Goal: Information Seeking & Learning: Find specific fact

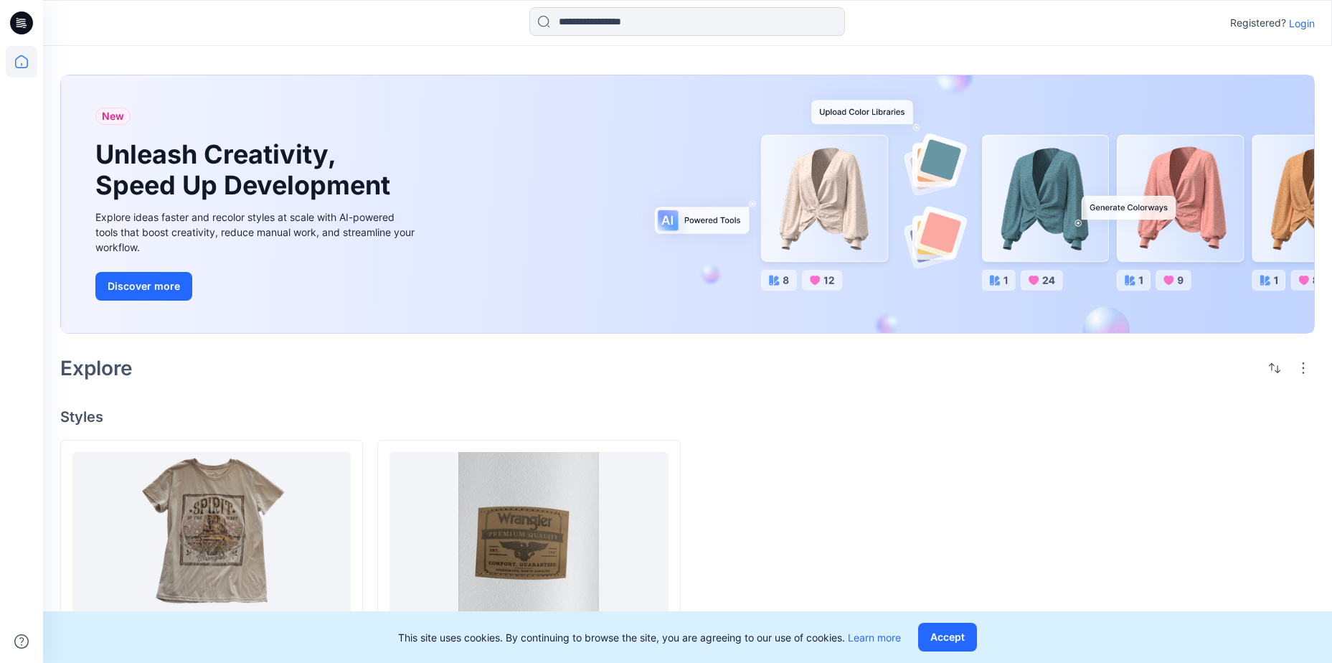
click at [1308, 27] on p "Login" at bounding box center [1302, 23] width 26 height 15
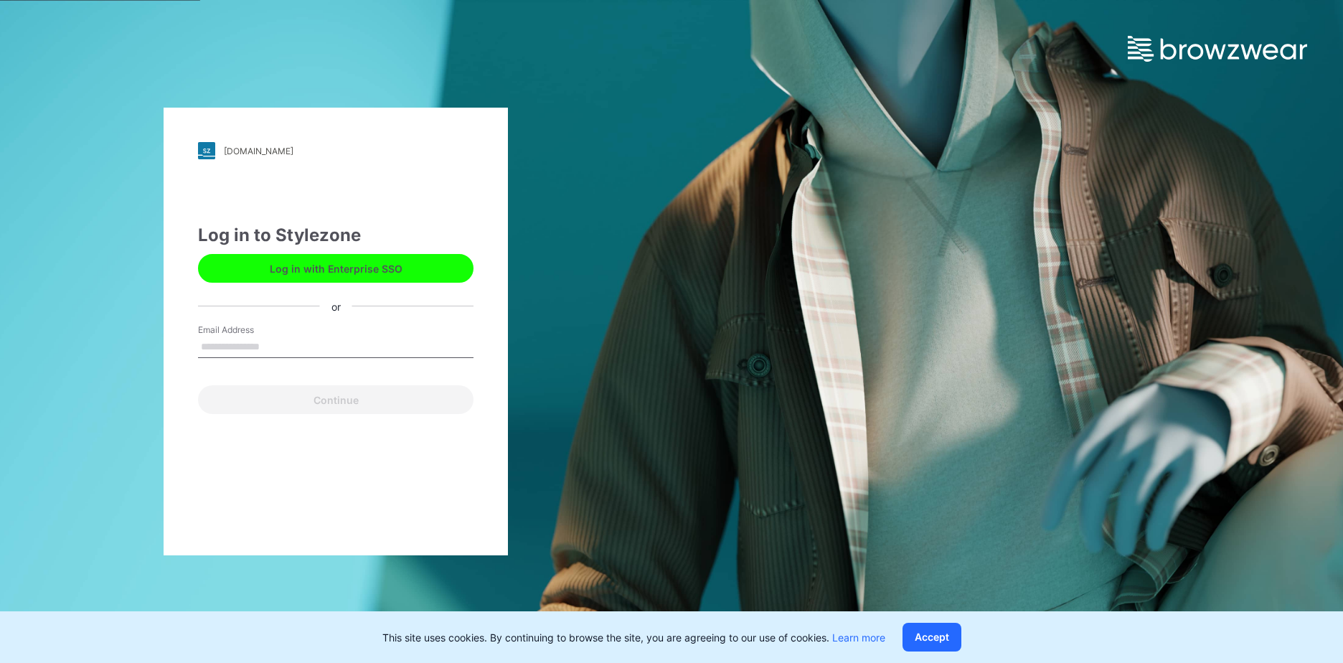
click at [261, 343] on input "Email Address" at bounding box center [335, 347] width 275 height 22
type input "**********"
drag, startPoint x: 414, startPoint y: 352, endPoint x: 193, endPoint y: 338, distance: 221.4
click at [194, 338] on div "**********" at bounding box center [336, 332] width 344 height 448
click at [257, 346] on input "Email Address" at bounding box center [335, 347] width 275 height 22
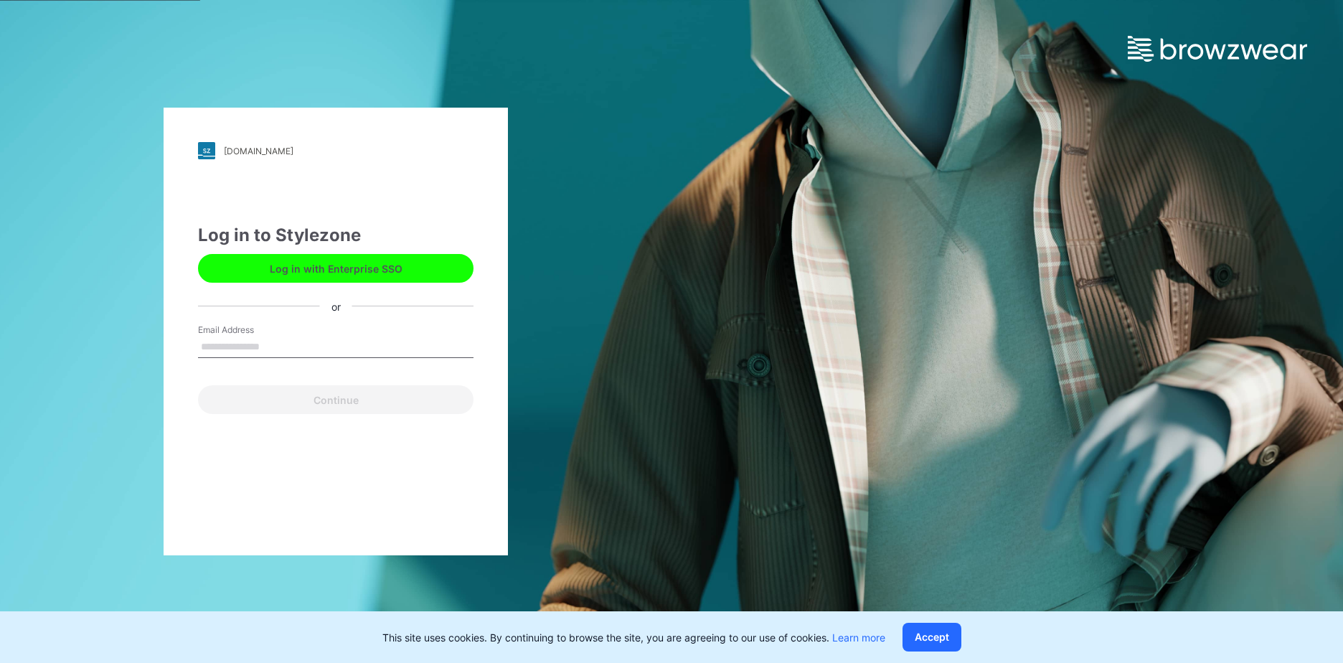
type input "**********"
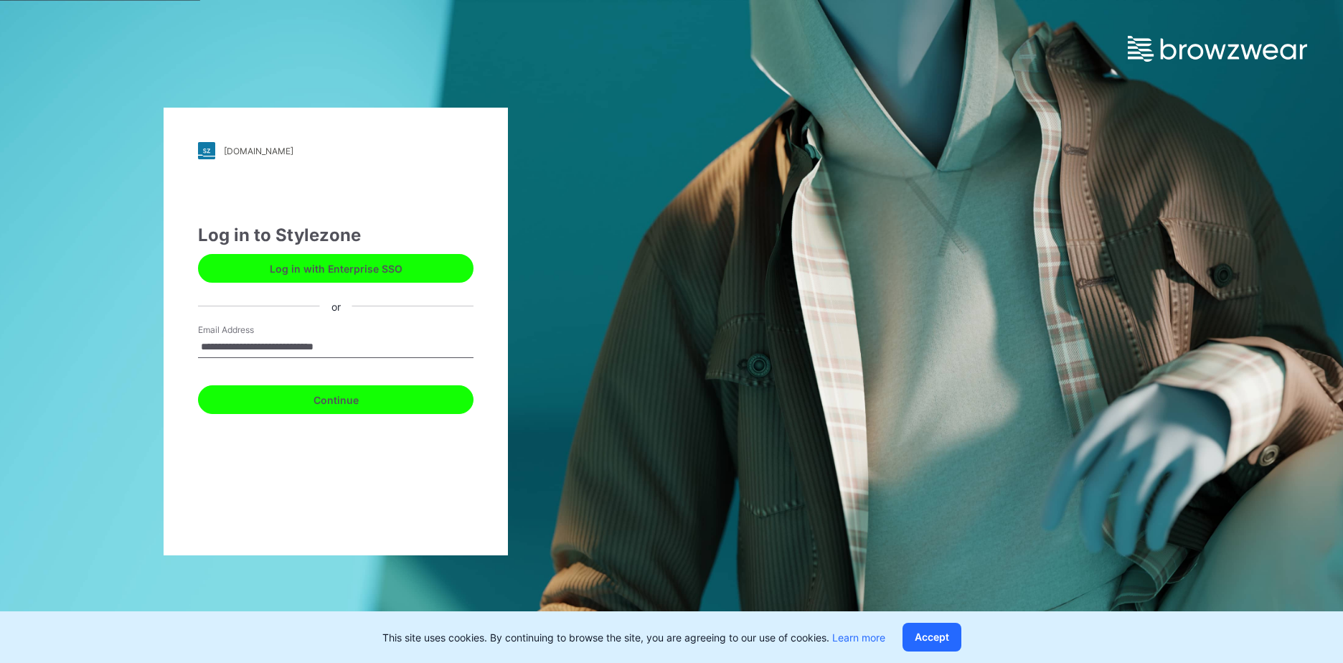
click at [336, 404] on button "Continue" at bounding box center [335, 399] width 275 height 29
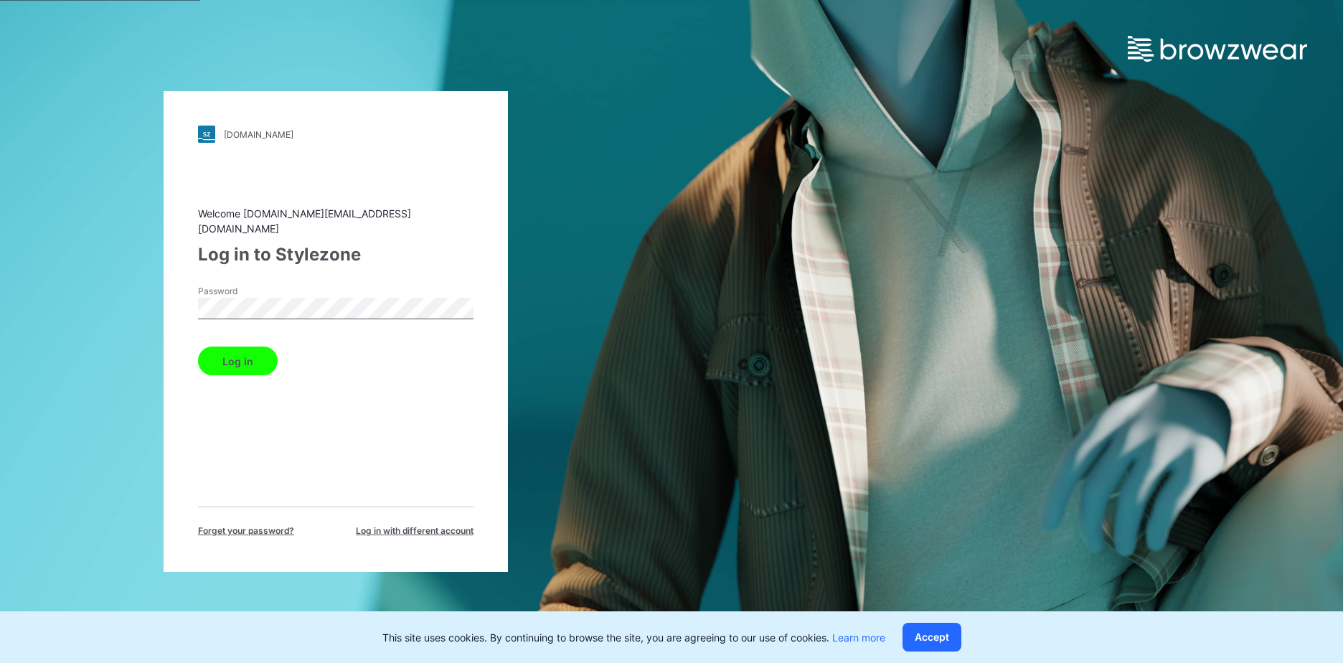
click at [224, 357] on button "Log in" at bounding box center [238, 360] width 80 height 29
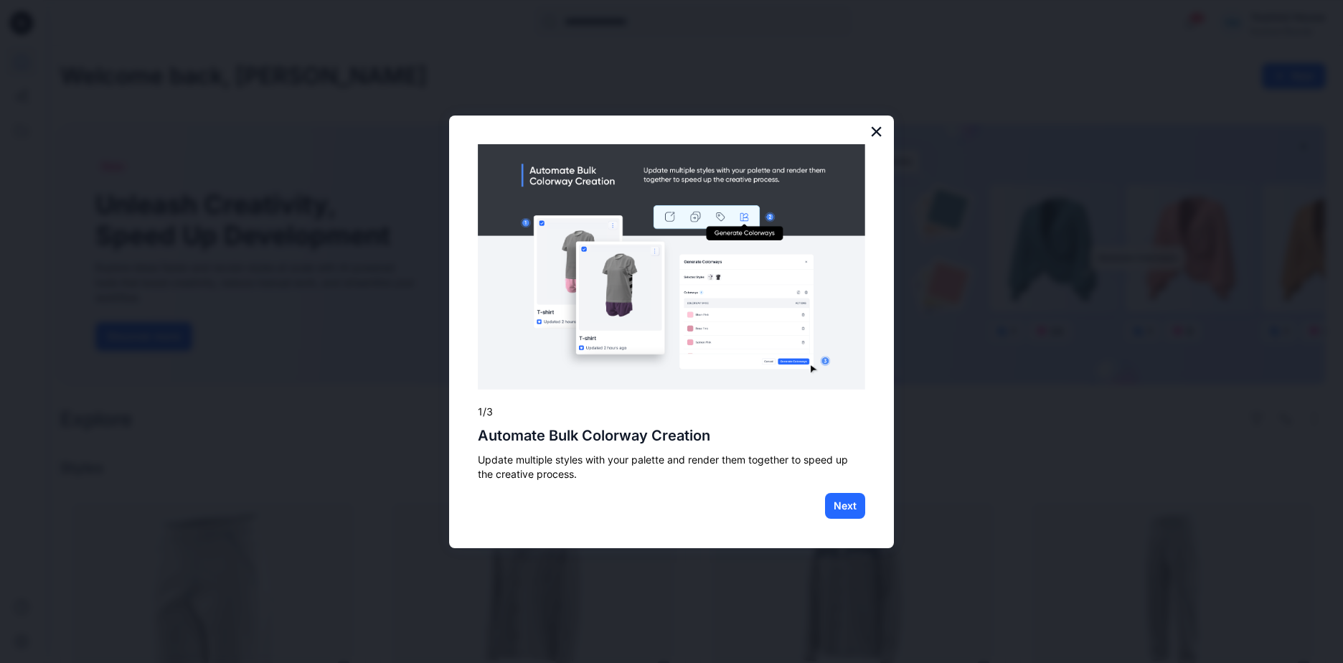
click at [880, 131] on button "×" at bounding box center [876, 131] width 14 height 23
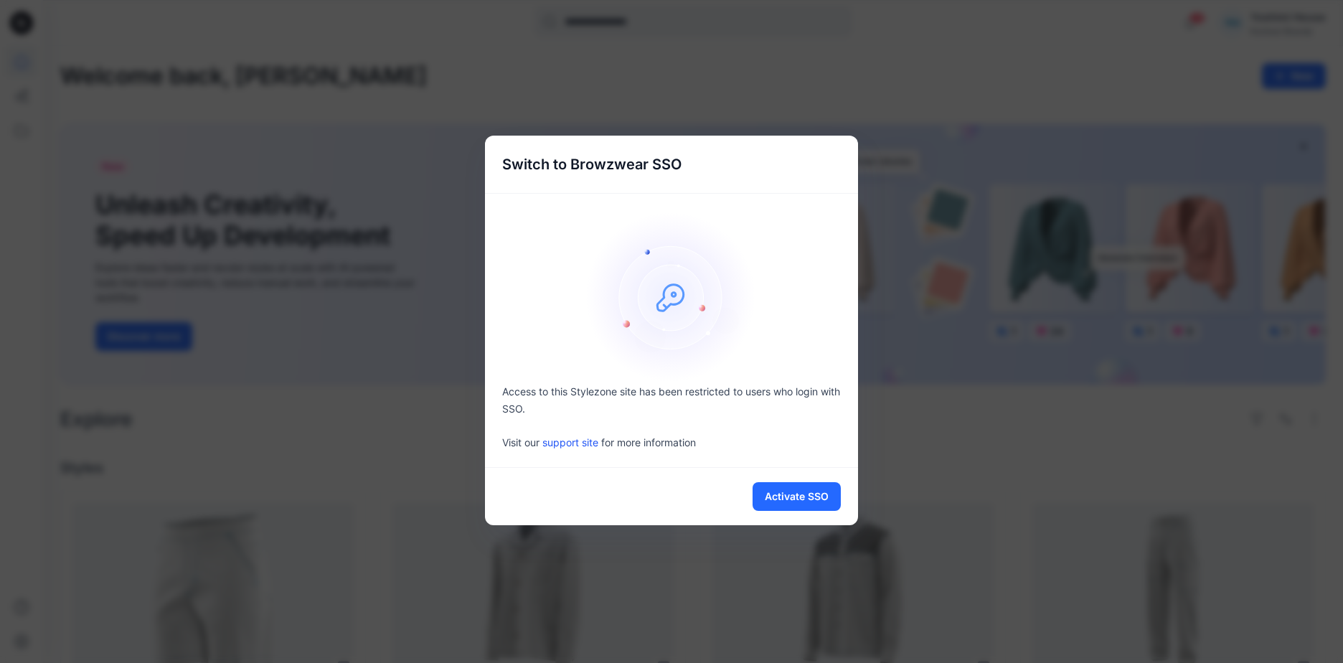
click at [934, 491] on div "Switch to Browzwear SSO Access to this Stylezone site has been restricted to us…" at bounding box center [671, 331] width 1343 height 663
click at [813, 494] on button "Activate SSO" at bounding box center [797, 496] width 88 height 29
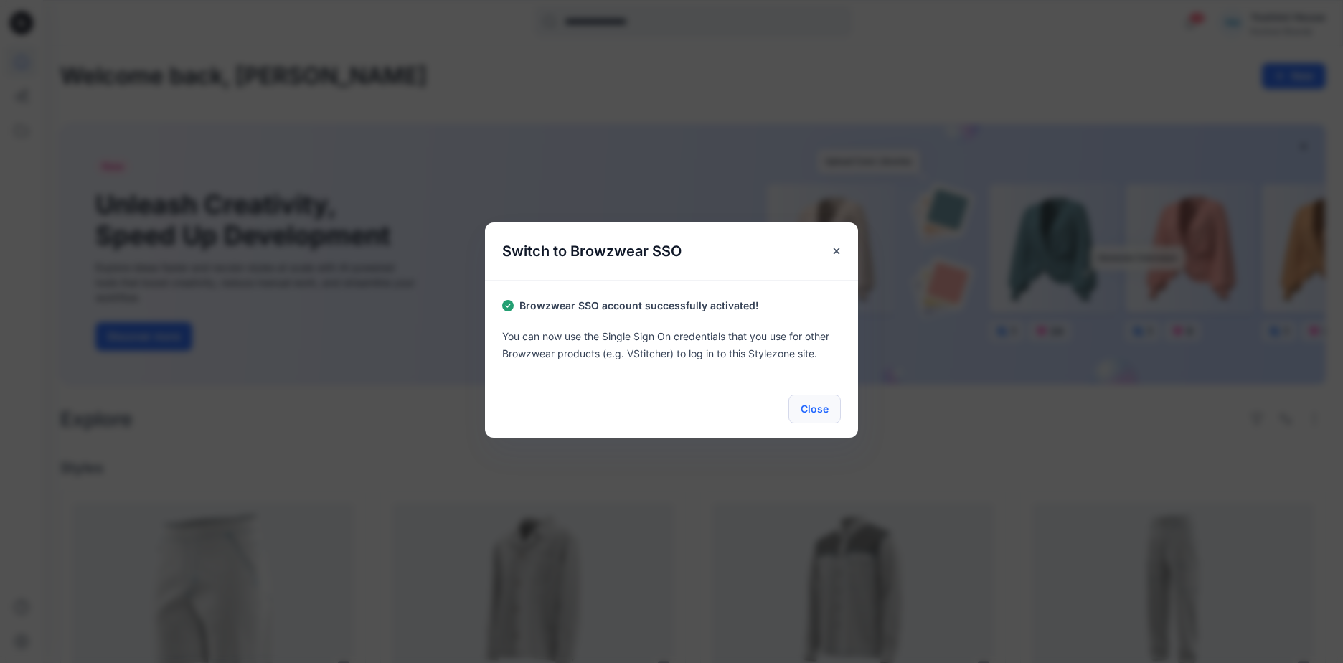
click at [824, 405] on button "Close" at bounding box center [814, 409] width 52 height 29
click at [806, 407] on button "Close" at bounding box center [814, 409] width 52 height 29
click at [833, 253] on icon "Close" at bounding box center [836, 250] width 11 height 11
click at [817, 406] on button "Close" at bounding box center [814, 409] width 52 height 29
click at [817, 405] on button "Close" at bounding box center [814, 409] width 52 height 29
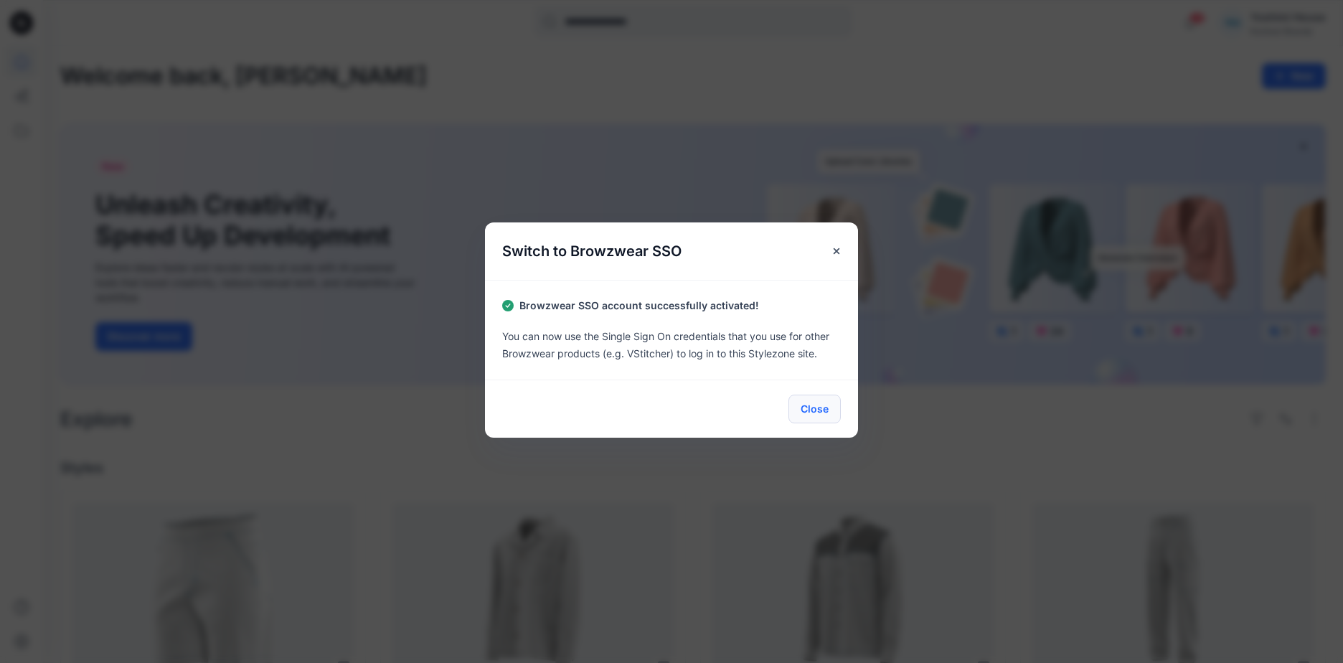
click at [817, 405] on button "Close" at bounding box center [814, 409] width 52 height 29
click at [818, 405] on button "Close" at bounding box center [814, 409] width 52 height 29
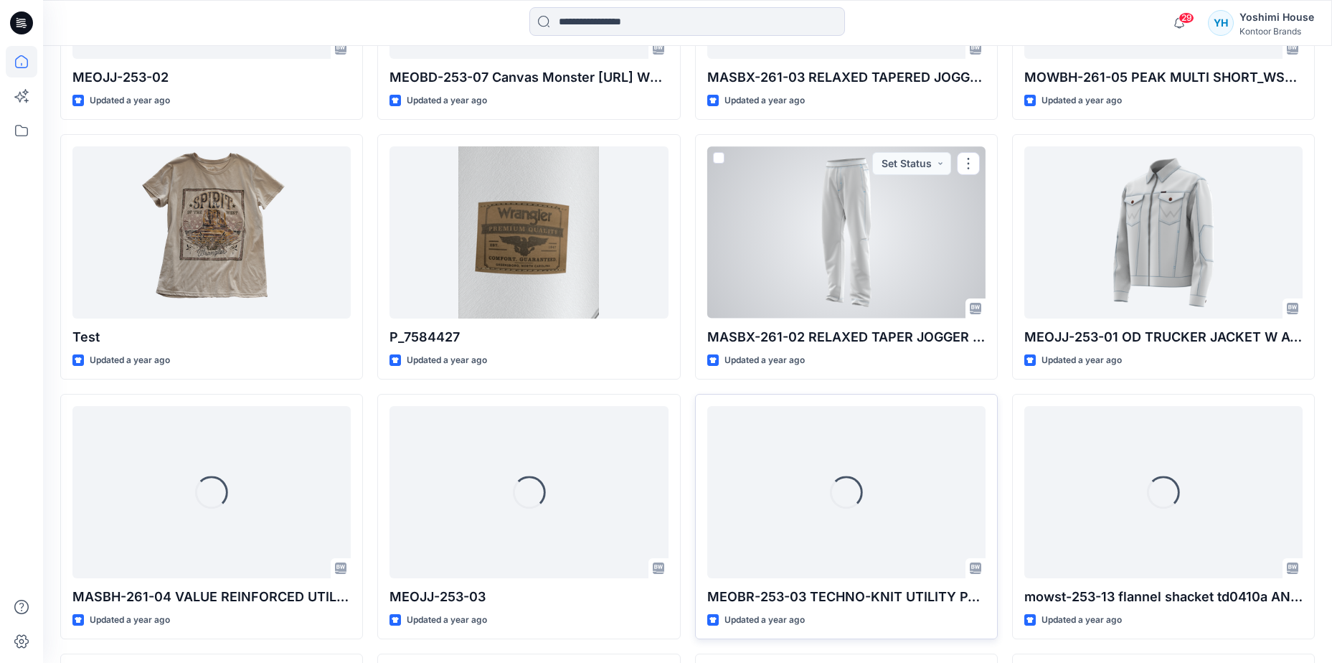
scroll to position [1869, 0]
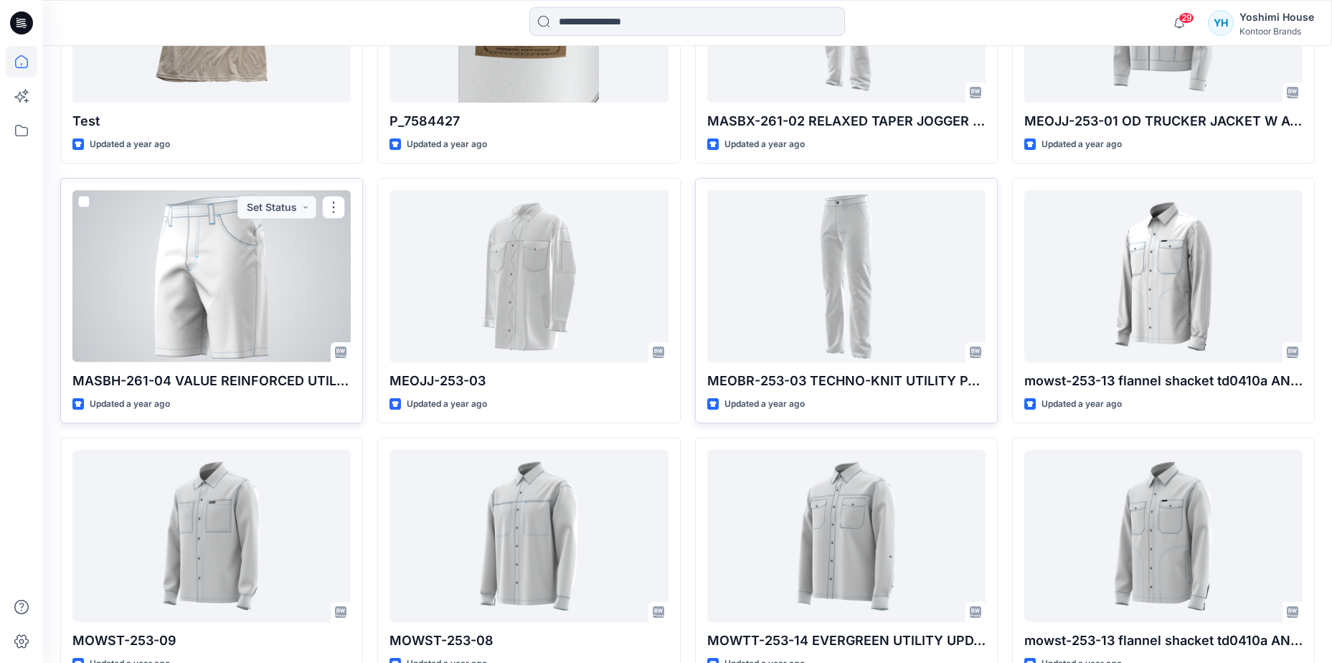
drag, startPoint x: 263, startPoint y: 279, endPoint x: 329, endPoint y: 288, distance: 66.7
click at [262, 279] on div at bounding box center [211, 275] width 278 height 171
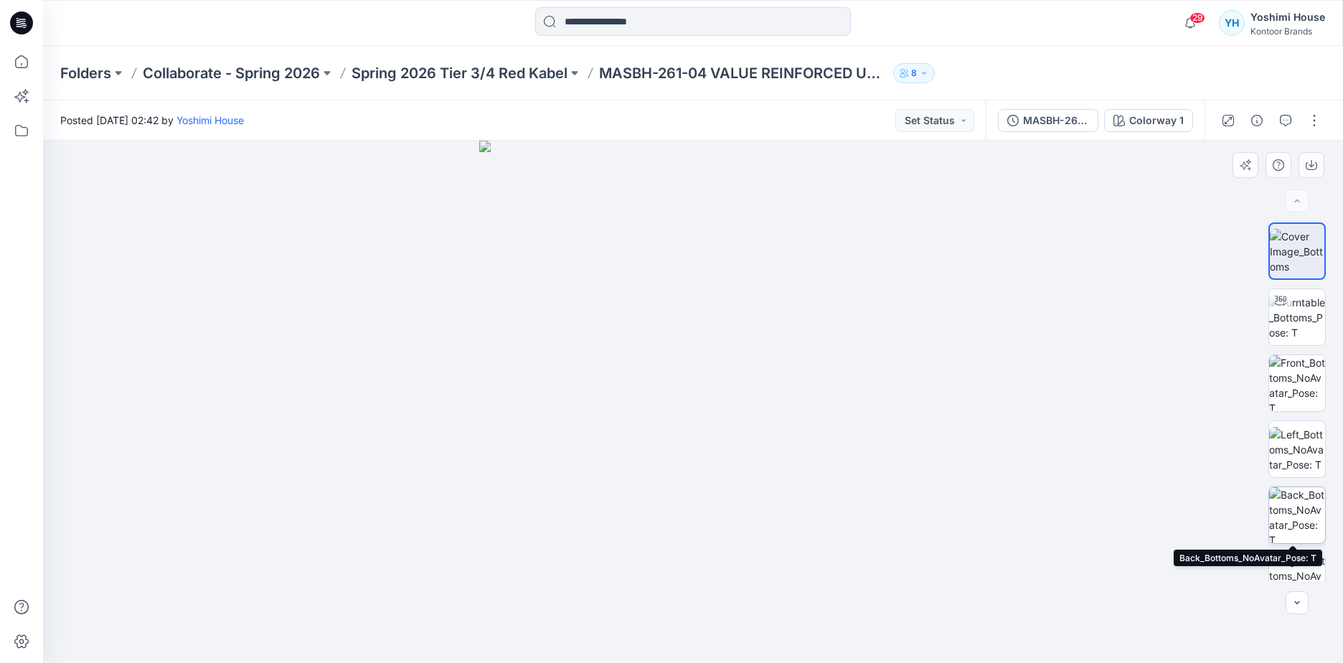
click at [1305, 513] on img at bounding box center [1297, 515] width 56 height 56
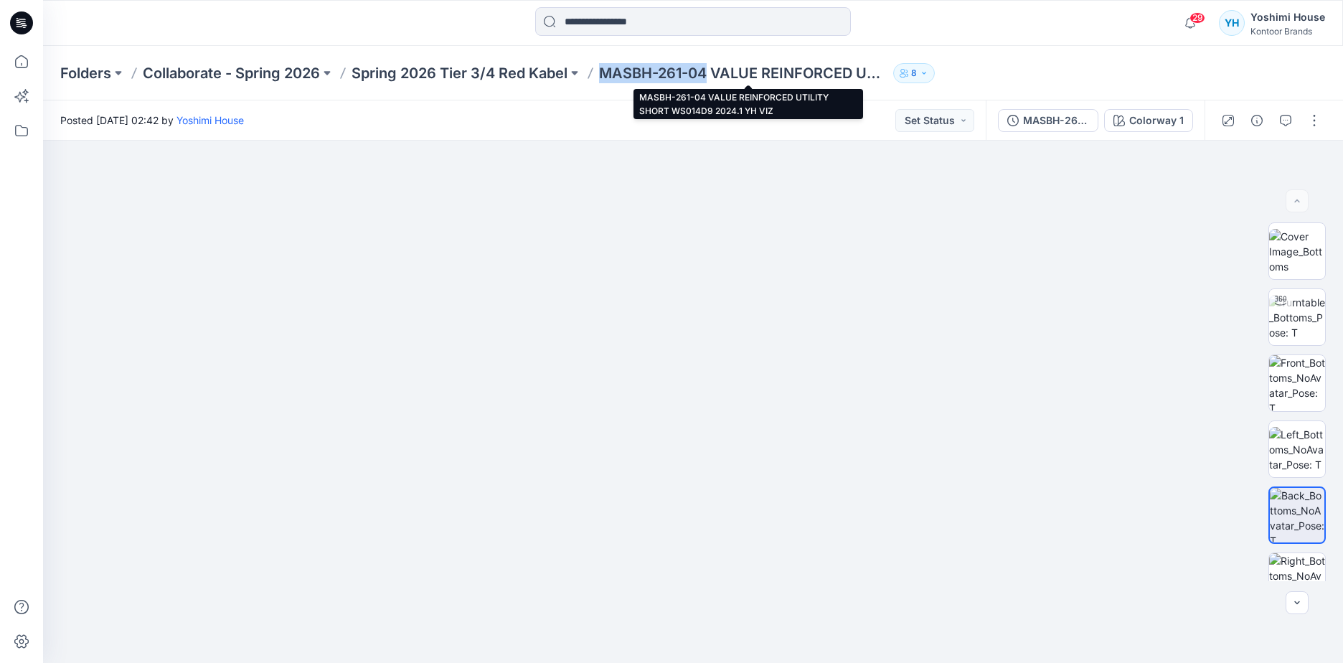
drag, startPoint x: 712, startPoint y: 73, endPoint x: 607, endPoint y: 75, distance: 104.7
click at [607, 75] on p "MASBH-261-04 VALUE REINFORCED UTILITY SHORT WS014D9 2024.1 YH VIZ" at bounding box center [743, 73] width 288 height 20
copy p "MASBH-261-04"
click at [1008, 649] on img at bounding box center [692, 100] width 1413 height 1125
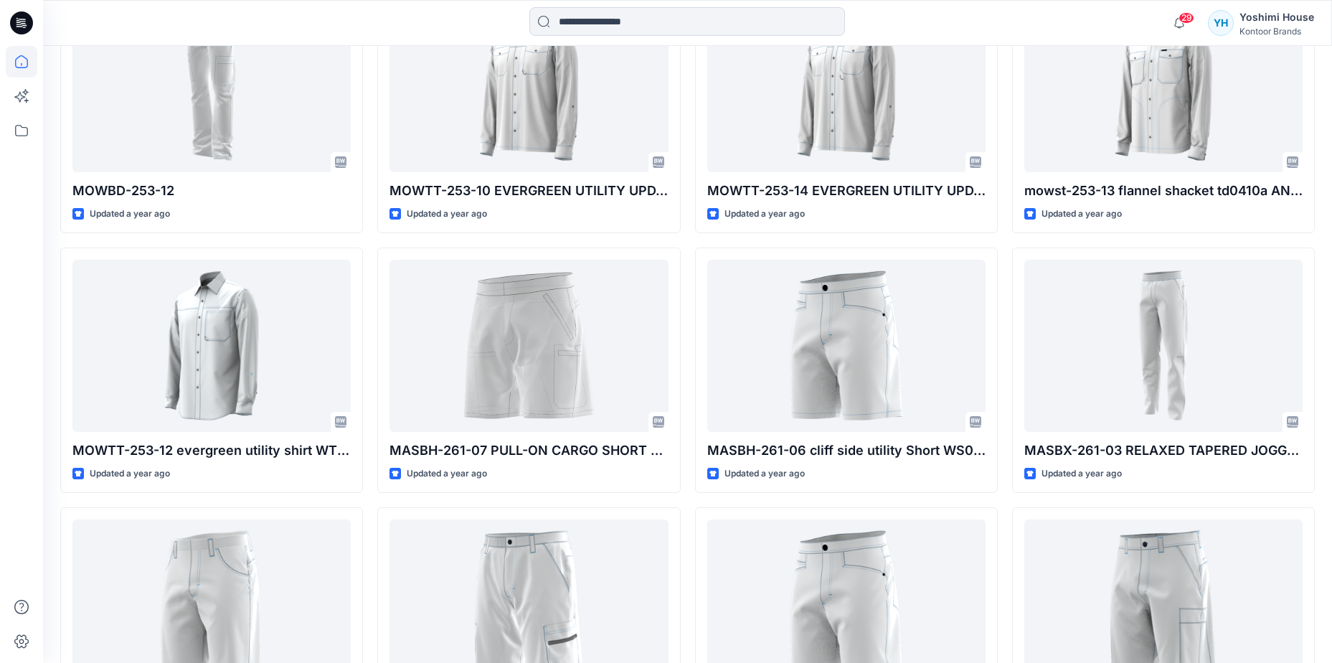
scroll to position [2863, 0]
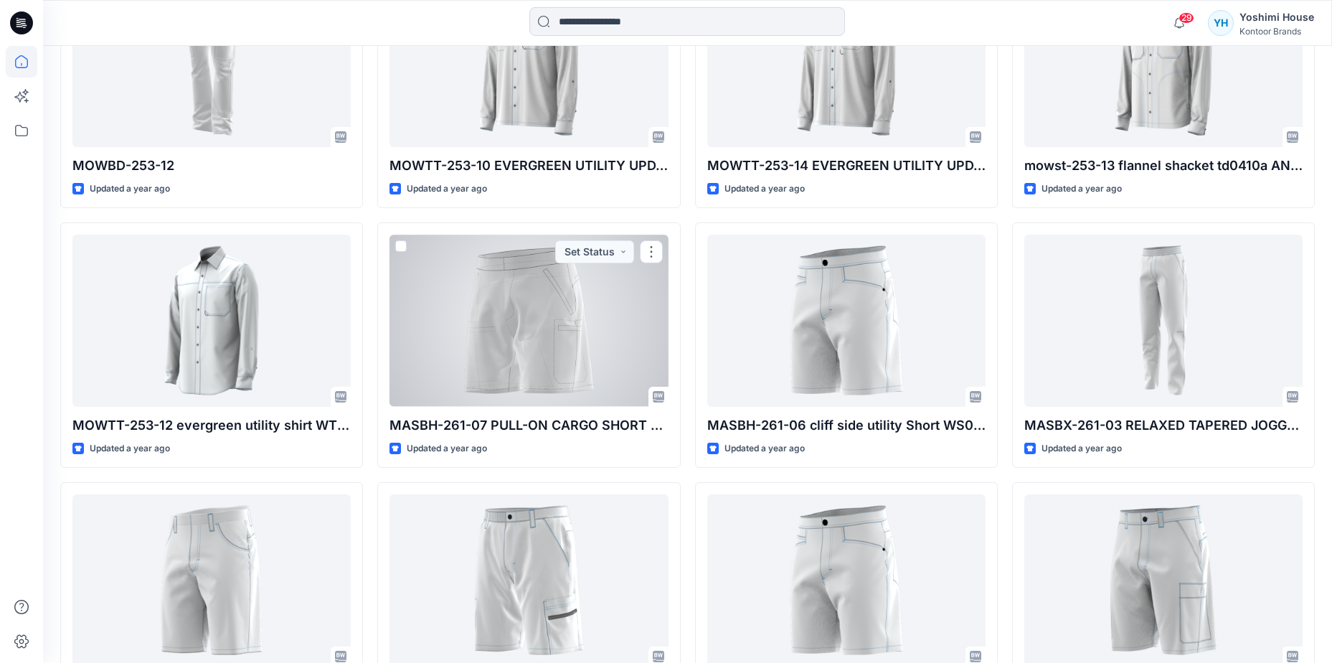
click at [588, 340] on div at bounding box center [529, 320] width 278 height 171
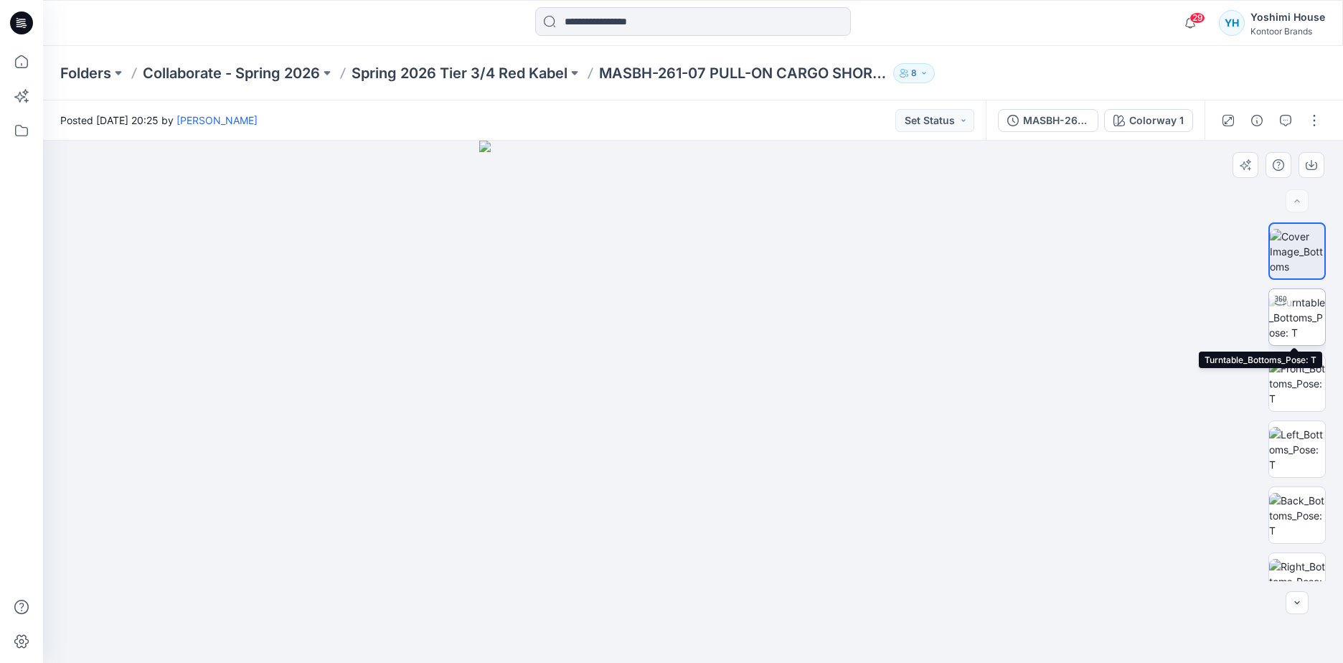
click at [1299, 308] on img at bounding box center [1297, 317] width 56 height 45
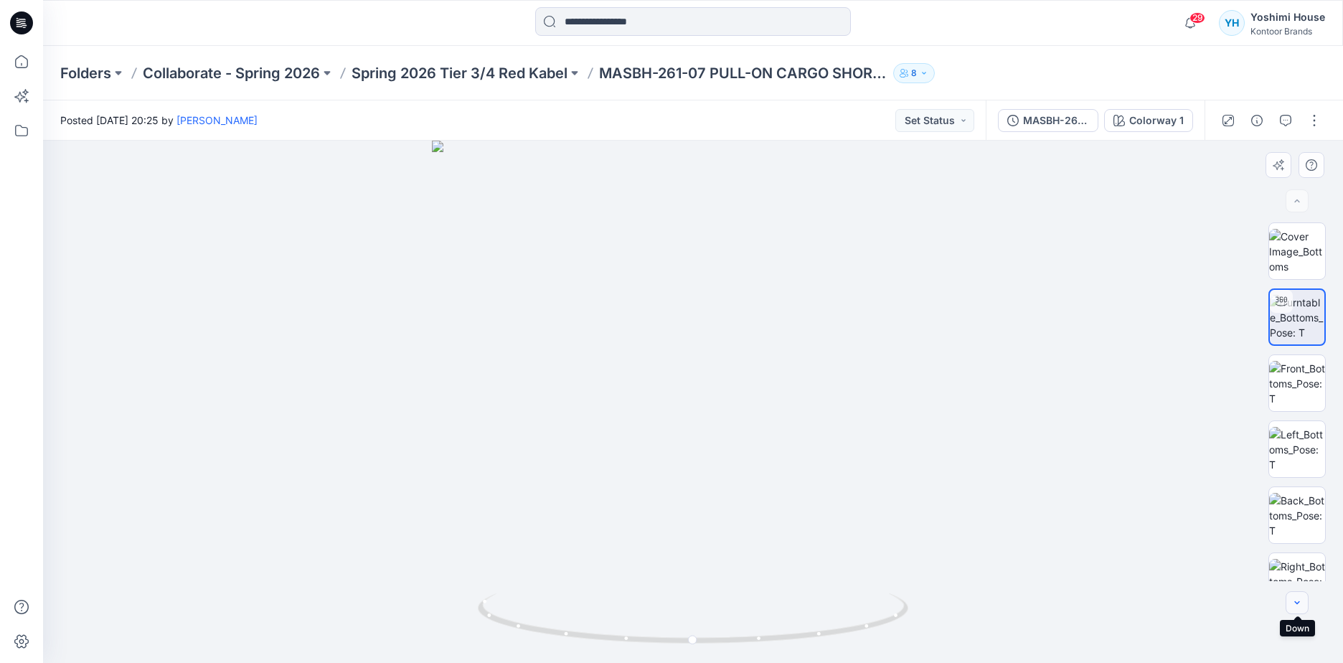
click at [1296, 599] on icon "button" at bounding box center [1296, 602] width 11 height 11
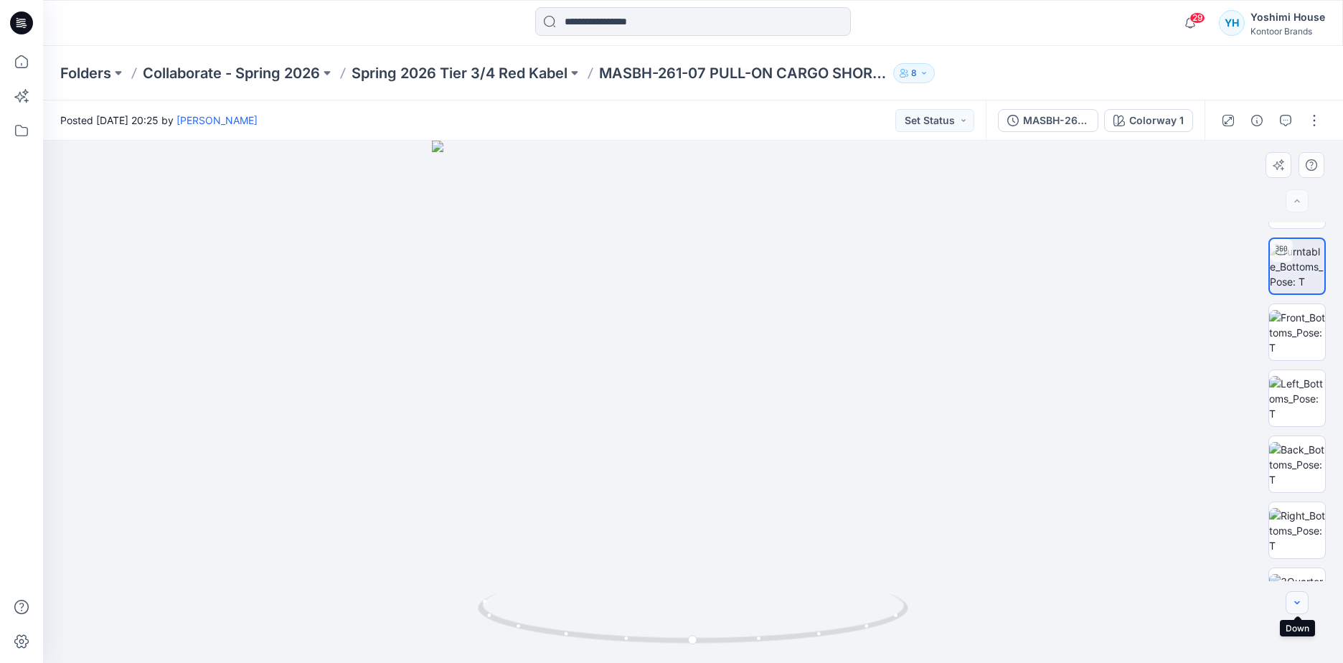
click at [1296, 599] on icon "button" at bounding box center [1296, 602] width 11 height 11
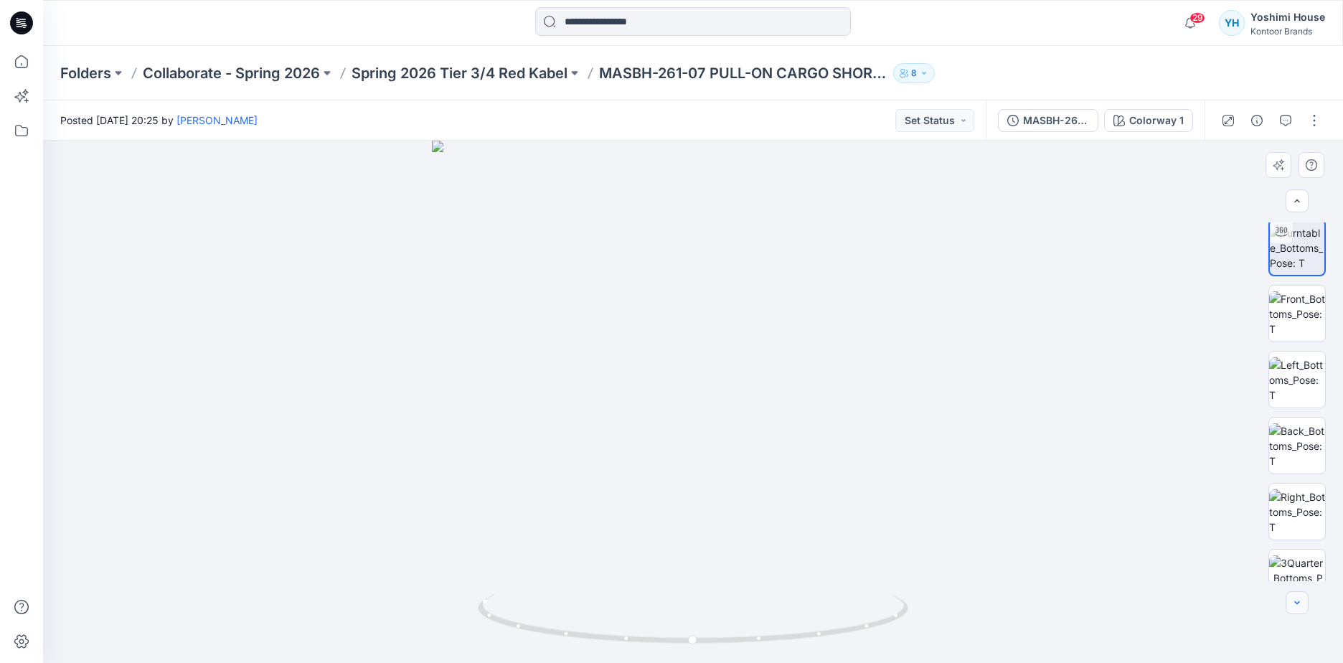
scroll to position [95, 0]
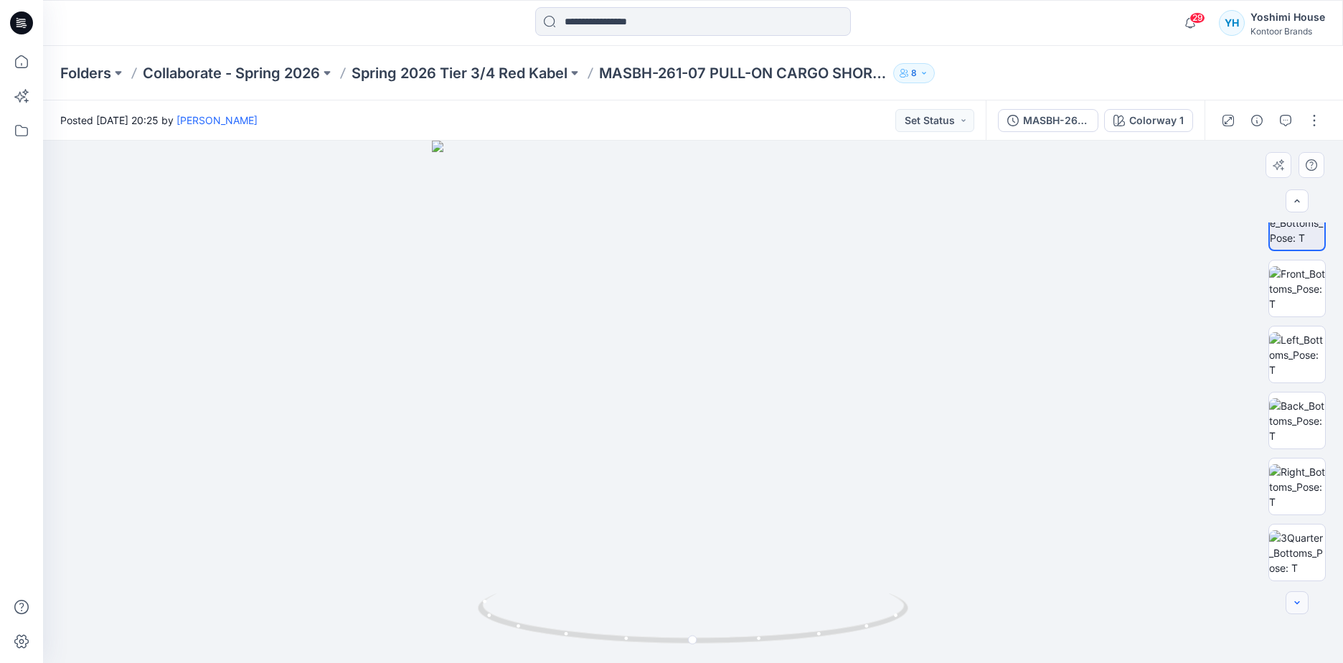
click at [1296, 599] on div at bounding box center [1297, 602] width 23 height 23
click at [1297, 412] on img at bounding box center [1297, 420] width 56 height 45
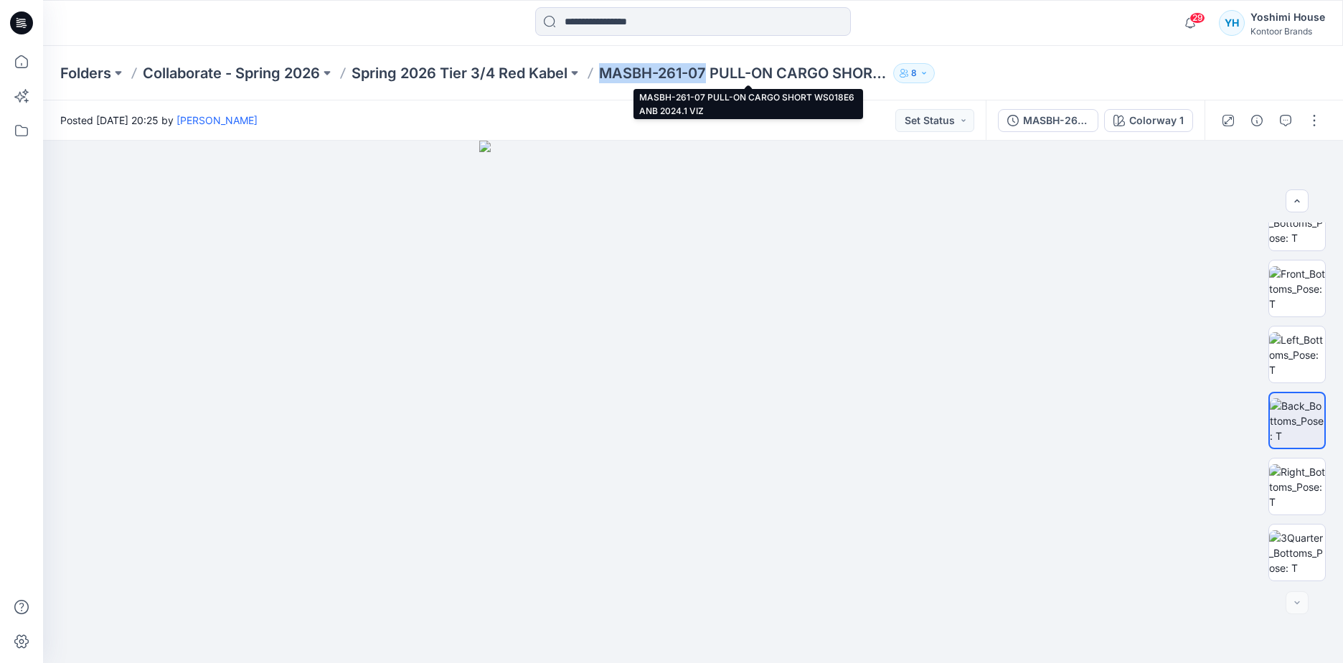
drag, startPoint x: 709, startPoint y: 70, endPoint x: 603, endPoint y: 68, distance: 106.2
click at [603, 68] on p "MASBH-261-07 PULL-ON CARGO SHORT WS018E6 ANB 2024.1 VIZ" at bounding box center [743, 73] width 288 height 20
copy p "MASBH-261-07"
click at [616, 72] on p "MASBH-261-07 PULL-ON CARGO SHORT WS018E6 ANB 2024.1 VIZ" at bounding box center [743, 73] width 288 height 20
drag, startPoint x: 712, startPoint y: 75, endPoint x: 607, endPoint y: 75, distance: 105.5
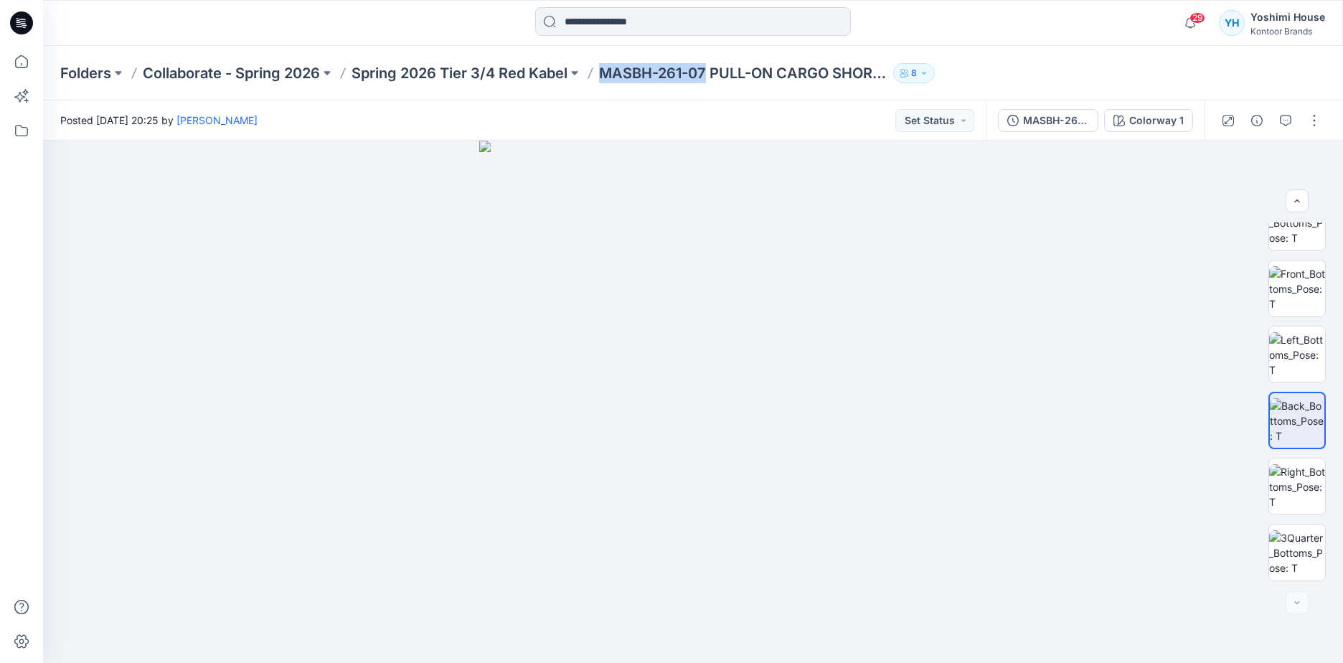
click at [607, 75] on p "MASBH-261-07 PULL-ON CARGO SHORT WS018E6 ANB 2024.1 VIZ" at bounding box center [743, 73] width 288 height 20
copy p "MASBH-261-07"
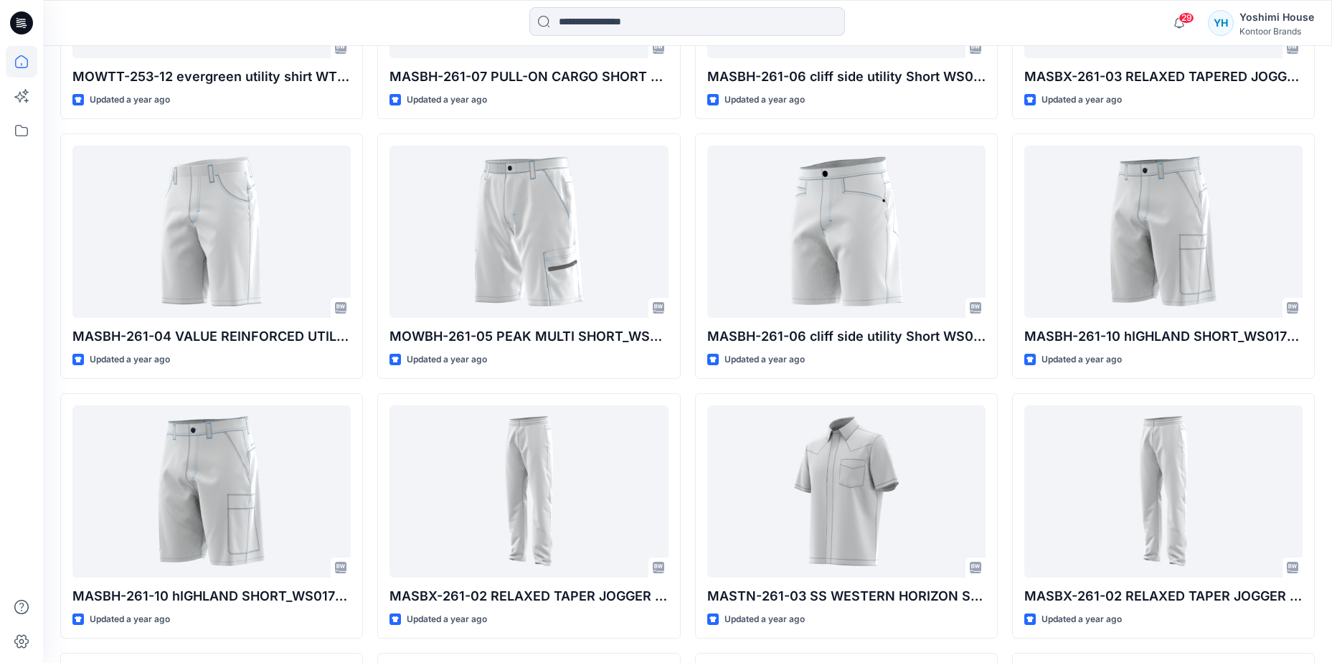
scroll to position [3427, 0]
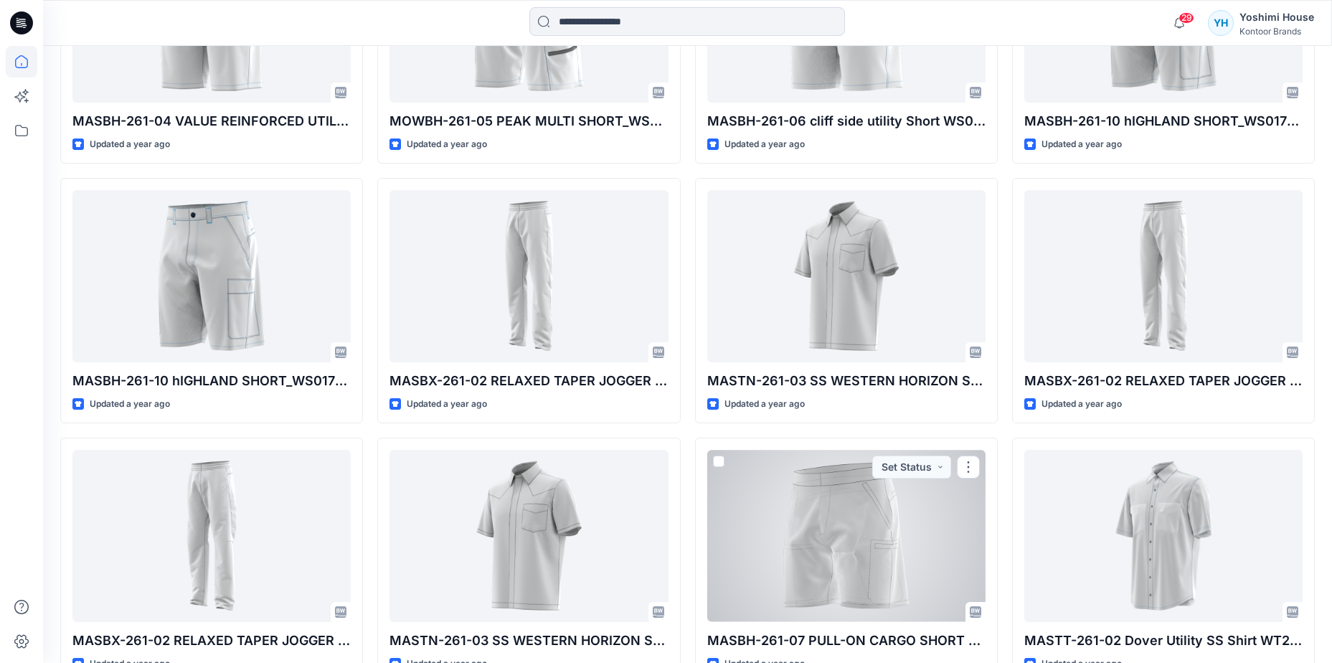
click at [833, 539] on div at bounding box center [846, 535] width 278 height 171
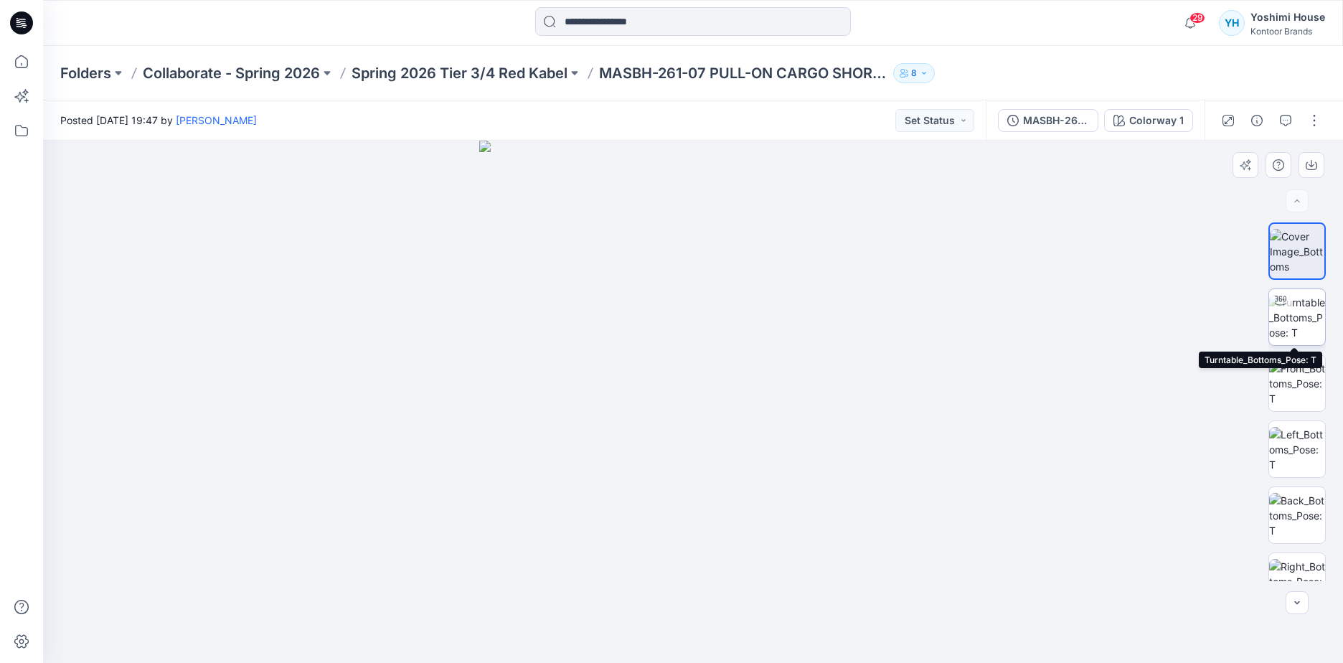
click at [1292, 318] on img at bounding box center [1297, 317] width 56 height 45
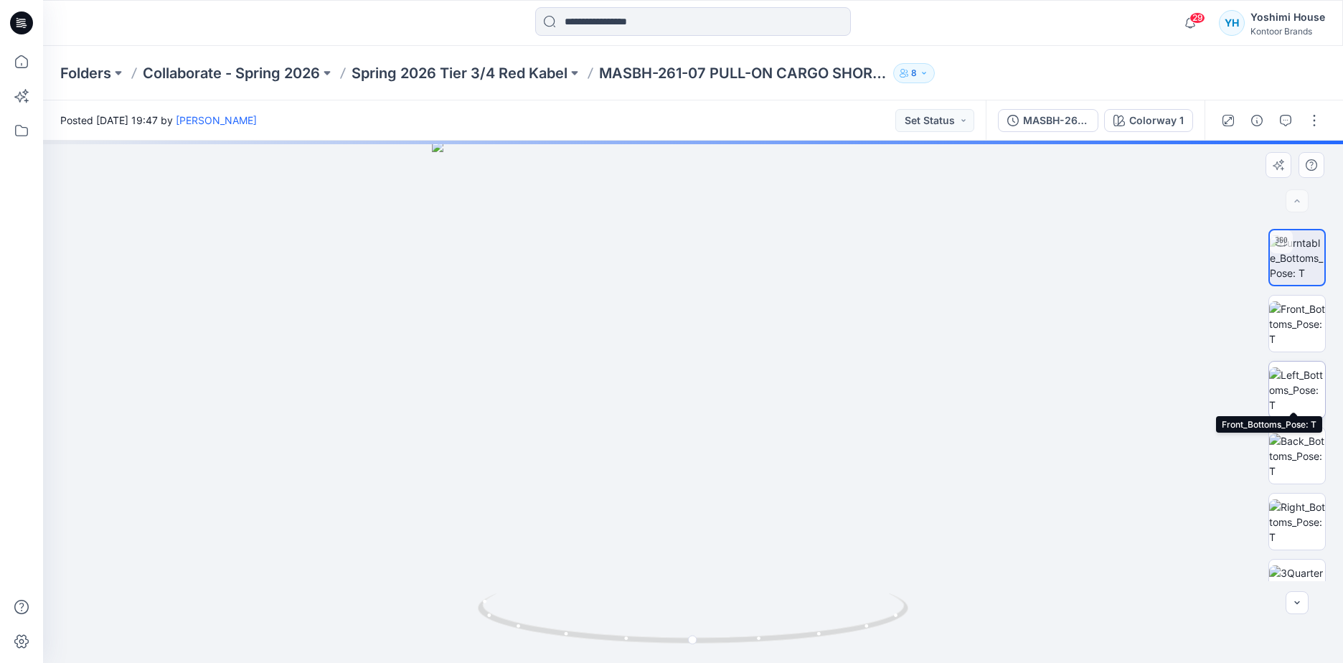
scroll to position [95, 0]
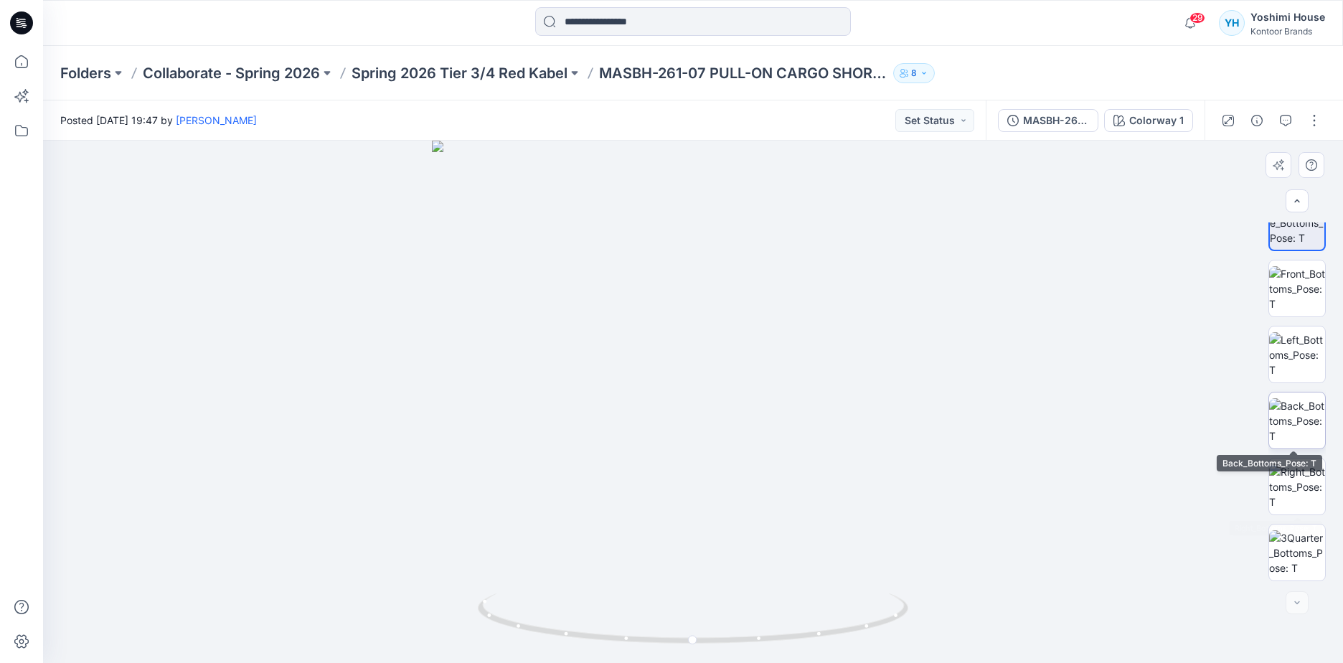
click at [1302, 411] on img at bounding box center [1297, 420] width 56 height 45
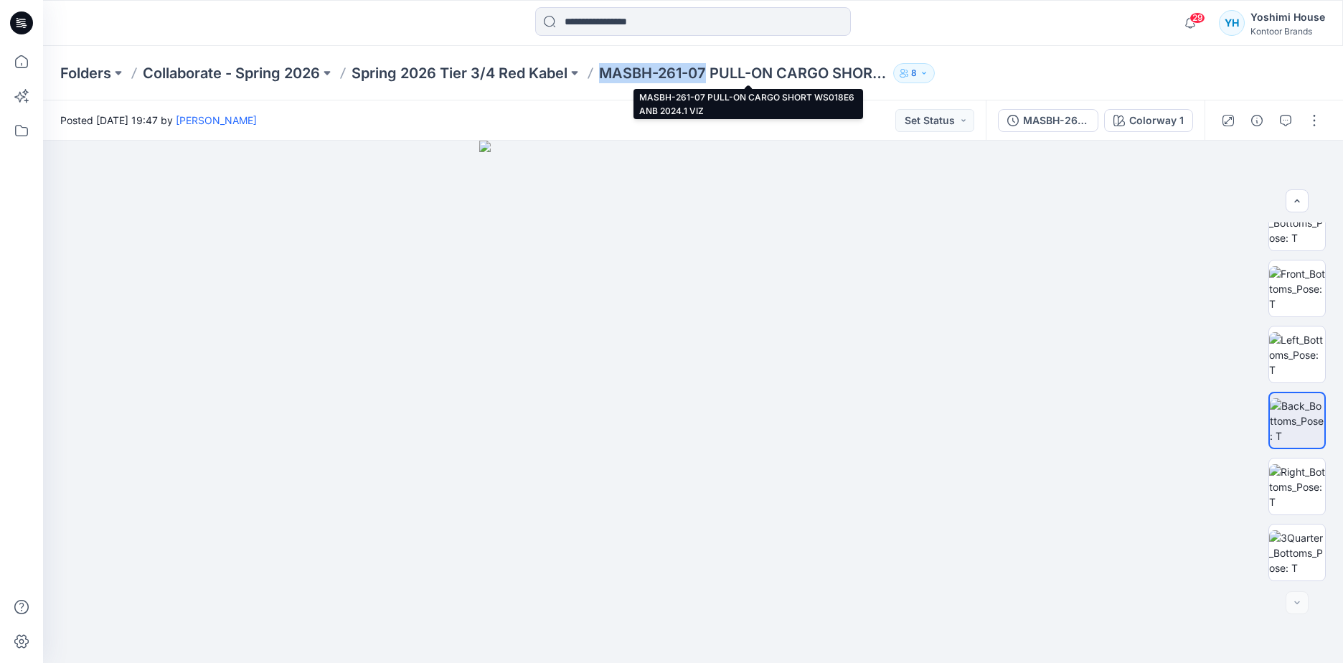
drag, startPoint x: 710, startPoint y: 75, endPoint x: 608, endPoint y: 77, distance: 102.6
click at [608, 77] on p "MASBH-261-07 PULL-ON CARGO SHORT WS018E6 ANB 2024.1 VIZ" at bounding box center [743, 73] width 288 height 20
copy p "MASBH-261-07"
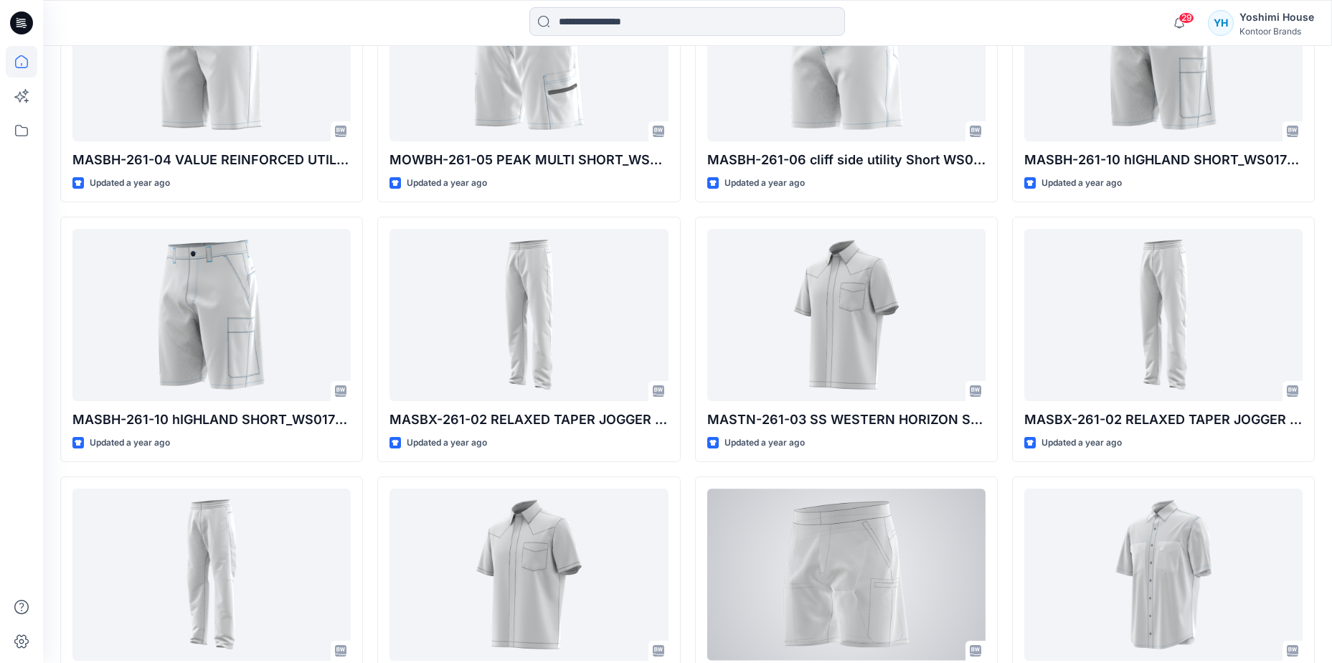
scroll to position [3202, 0]
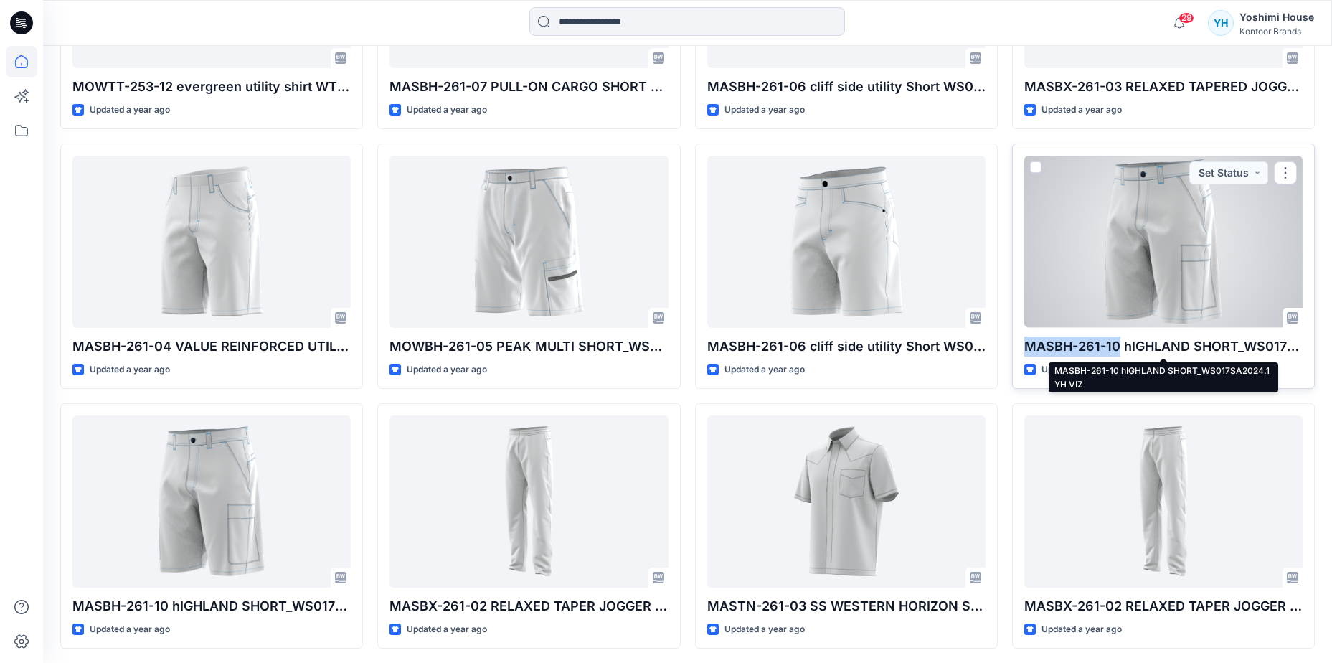
drag, startPoint x: 1119, startPoint y: 343, endPoint x: 1029, endPoint y: 346, distance: 90.4
click at [1029, 346] on p "MASBH-261-10 hIGHLAND SHORT_WS017SA2024.1 YH VIZ" at bounding box center [1163, 346] width 278 height 20
copy p "MASBH-261-10"
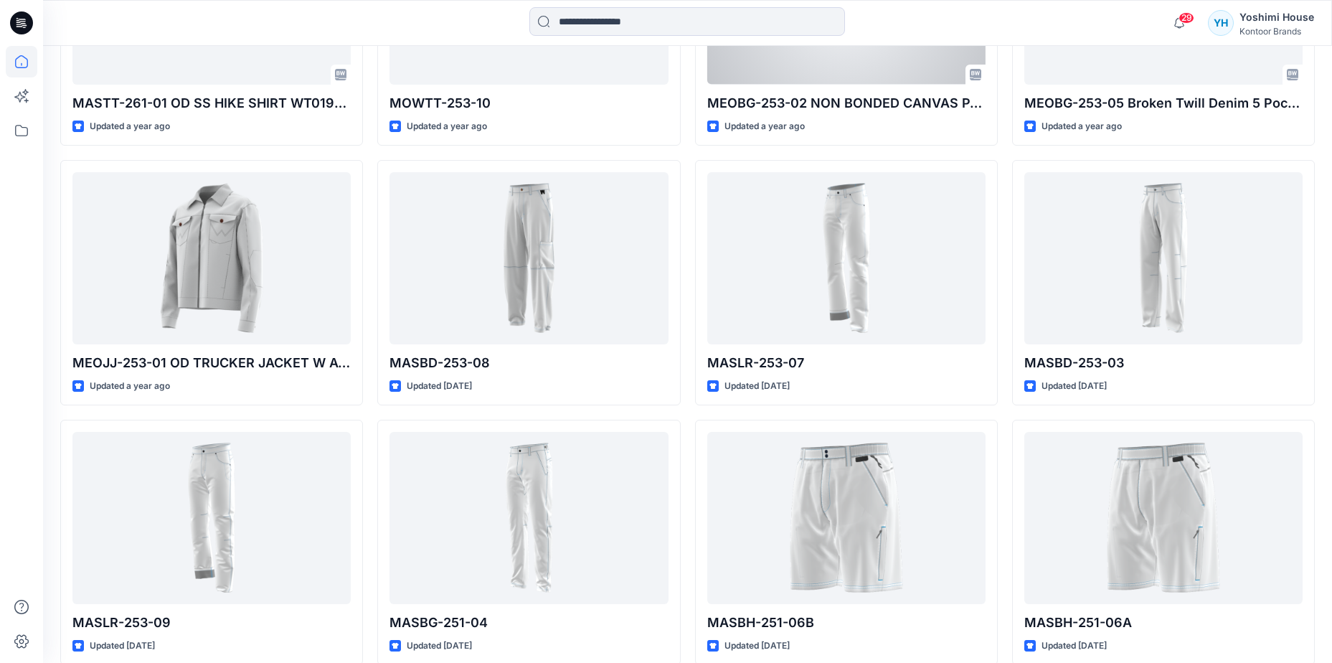
scroll to position [4493, 0]
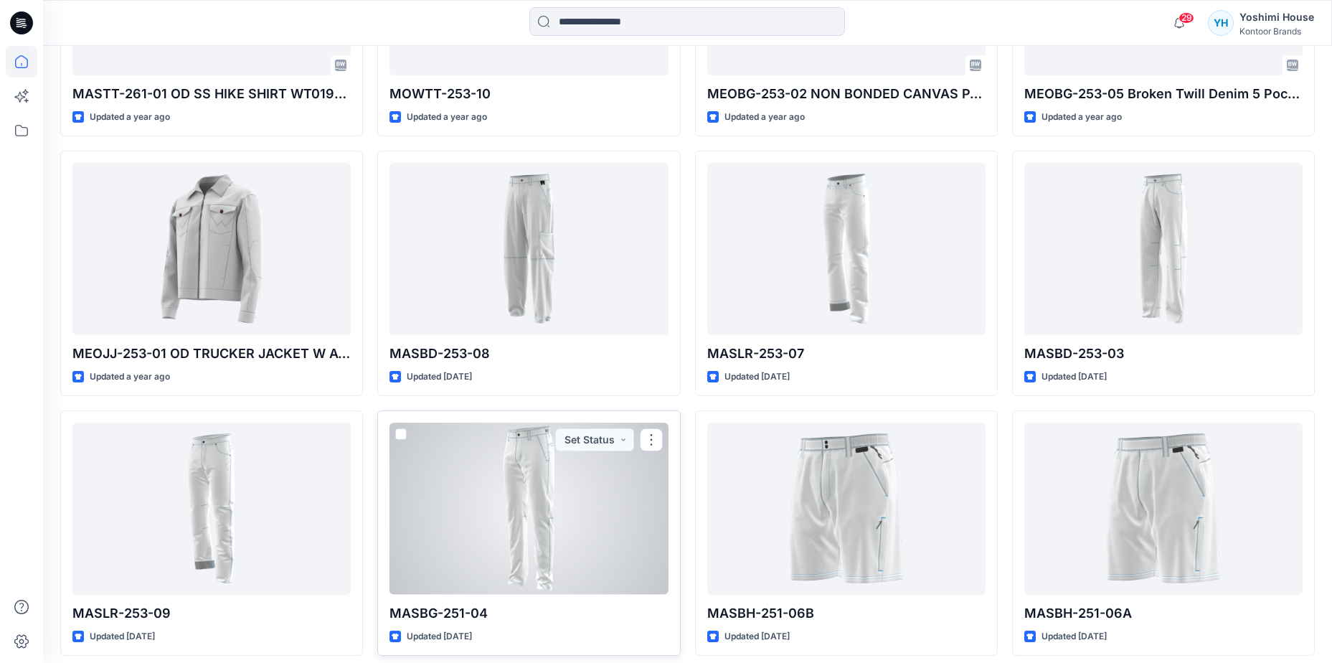
click at [534, 456] on div at bounding box center [529, 508] width 278 height 171
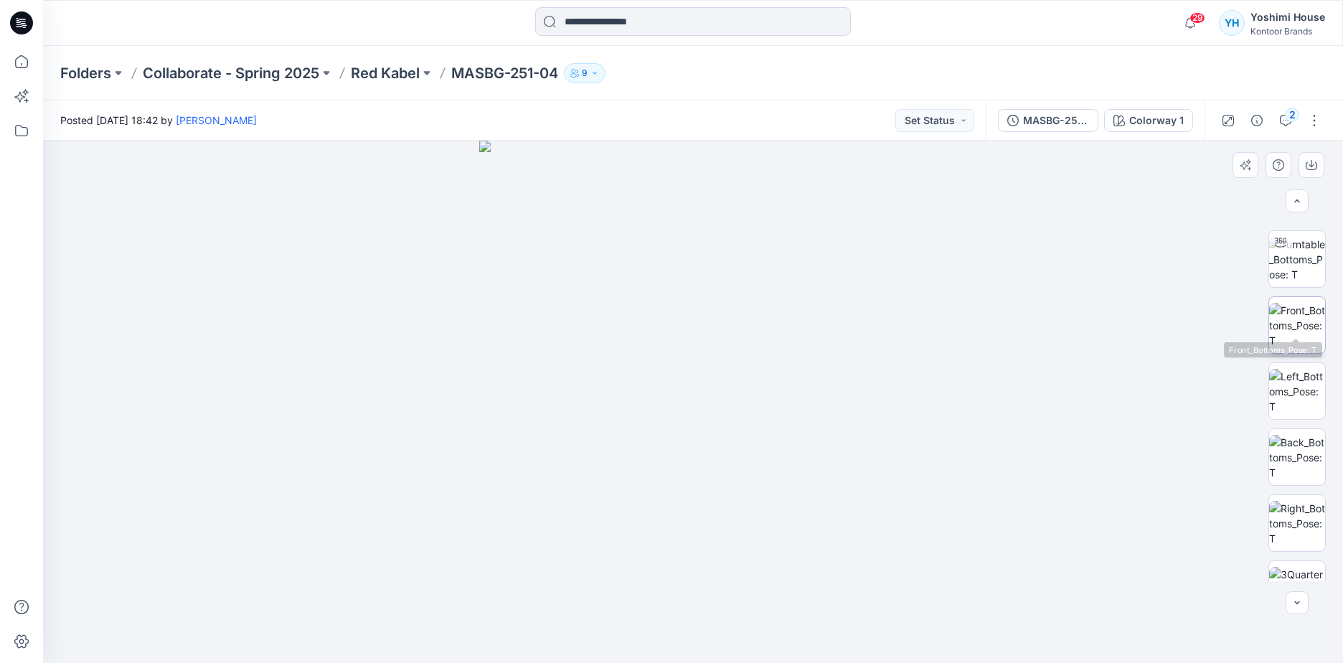
scroll to position [95, 0]
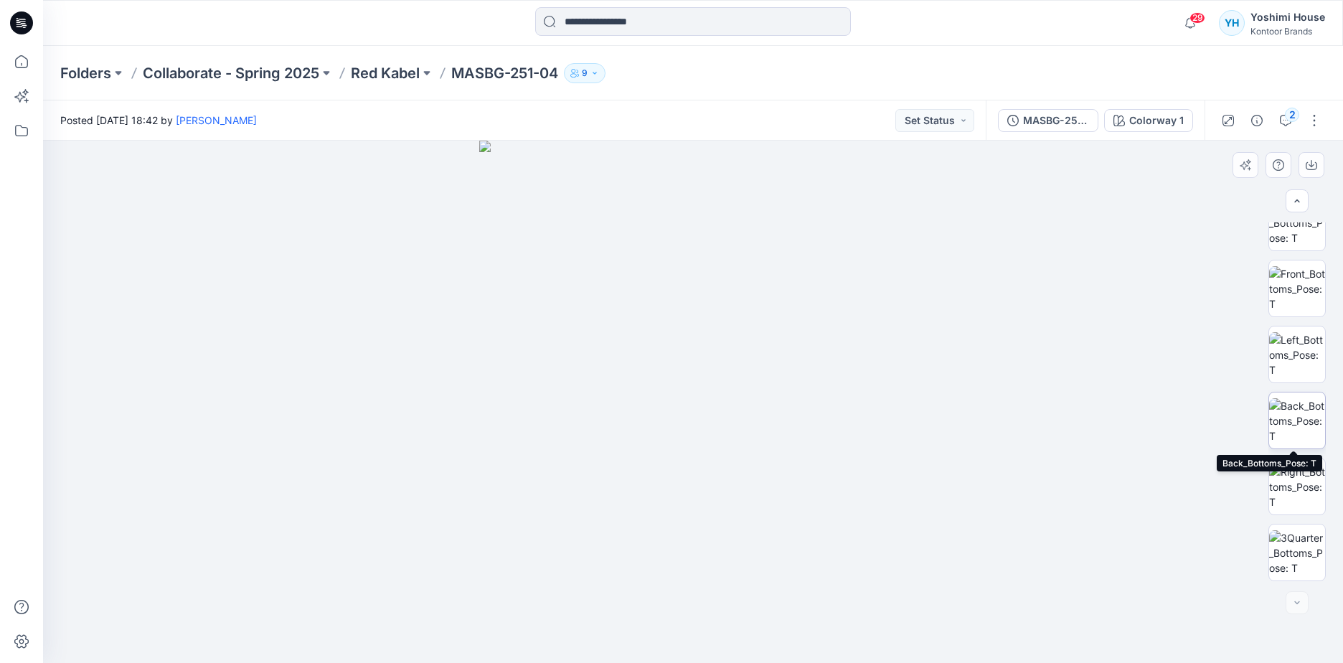
click at [1294, 405] on img at bounding box center [1297, 420] width 56 height 45
click at [1297, 356] on img at bounding box center [1297, 354] width 56 height 45
